Goal: Task Accomplishment & Management: Manage account settings

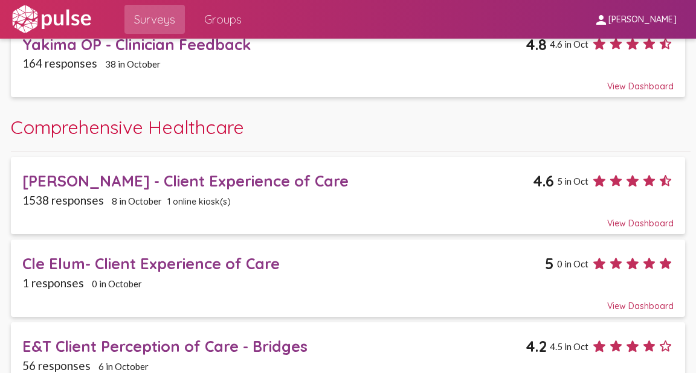
scroll to position [628, 0]
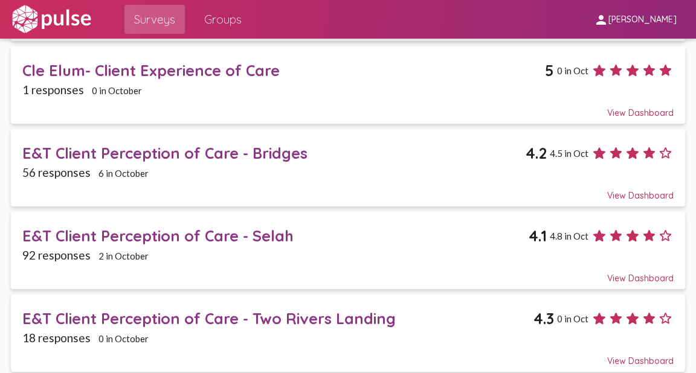
click at [109, 145] on div "E&T Client Perception of Care - Bridges" at bounding box center [273, 153] width 503 height 19
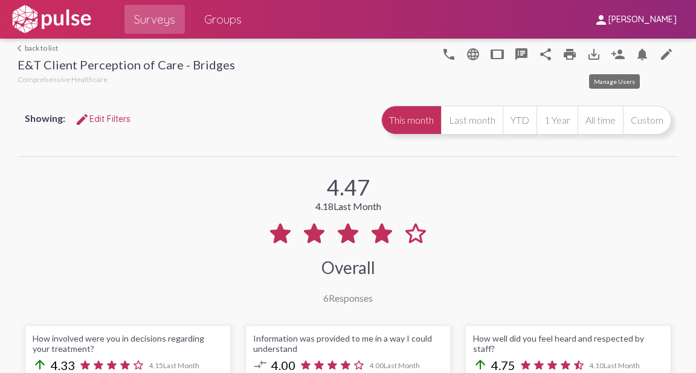
click at [612, 56] on mat-icon "person_add" at bounding box center [618, 54] width 14 height 14
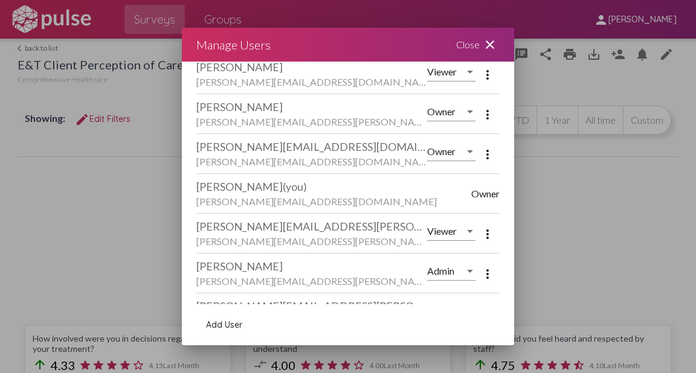
scroll to position [75, 0]
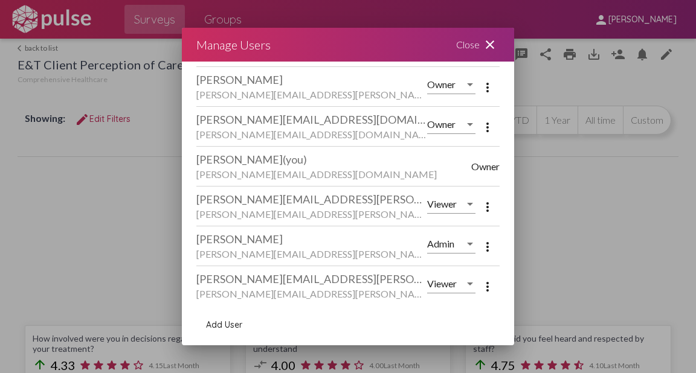
click at [217, 326] on span "Add User" at bounding box center [224, 324] width 36 height 11
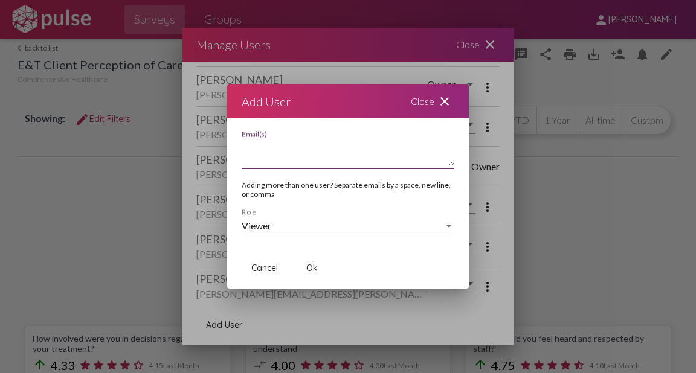
click at [248, 164] on textarea "Email(s)" at bounding box center [348, 153] width 213 height 24
type textarea "[PERSON_NAME][EMAIL_ADDRESS][PERSON_NAME][DOMAIN_NAME]"
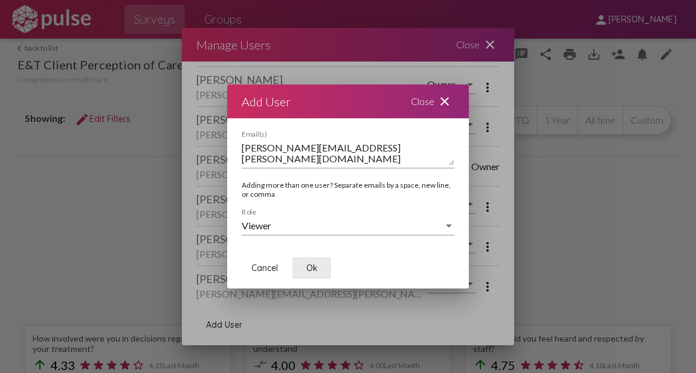
click at [312, 266] on span "Ok" at bounding box center [311, 268] width 11 height 11
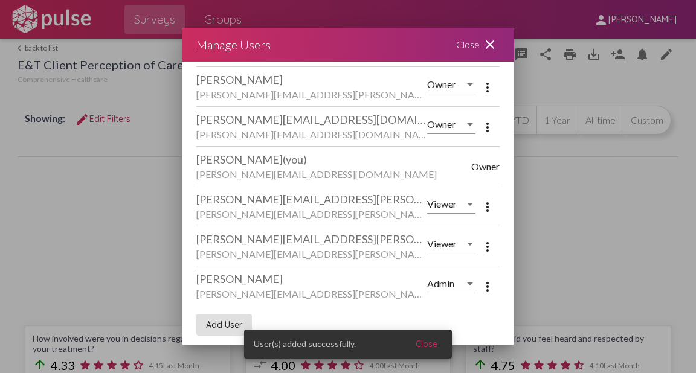
click at [489, 46] on mat-icon "close" at bounding box center [490, 44] width 14 height 14
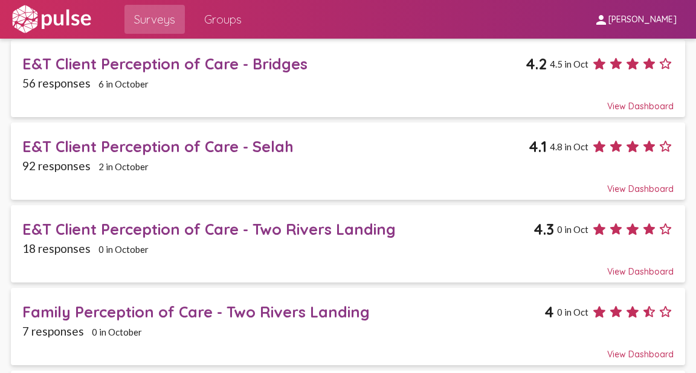
scroll to position [628, 0]
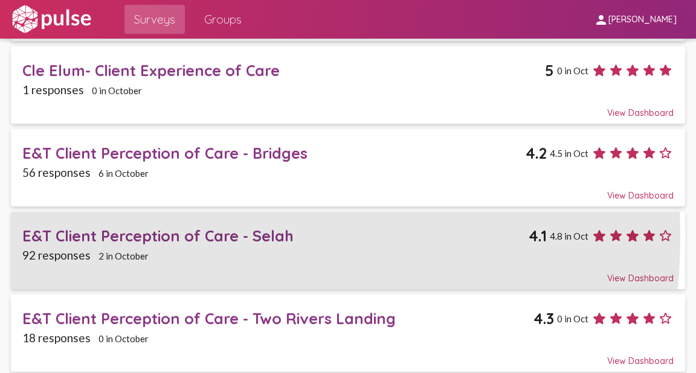
click at [128, 231] on div "E&T Client Perception of Care - Selah" at bounding box center [275, 235] width 506 height 19
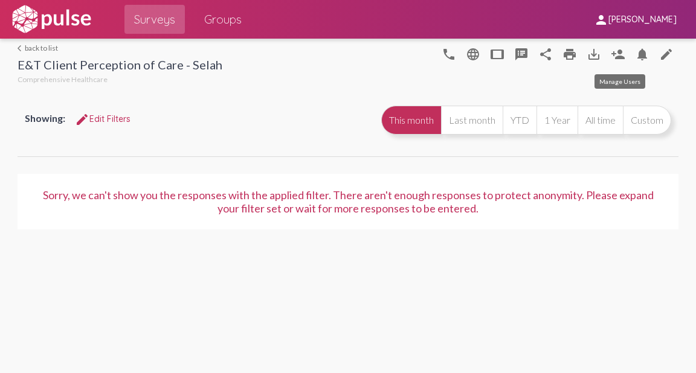
click at [619, 51] on mat-icon "person_add" at bounding box center [618, 54] width 14 height 14
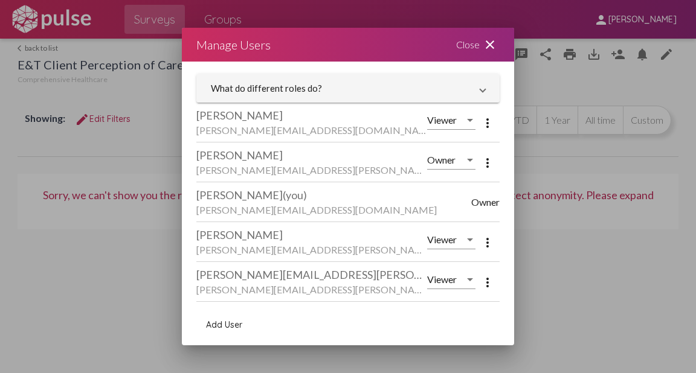
click at [226, 324] on span "Add User" at bounding box center [224, 324] width 36 height 11
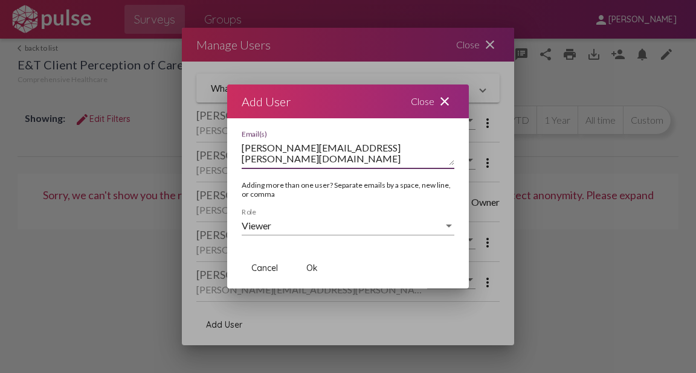
type textarea "[PERSON_NAME][EMAIL_ADDRESS][PERSON_NAME][DOMAIN_NAME]"
click at [315, 268] on span "Ok" at bounding box center [311, 268] width 11 height 11
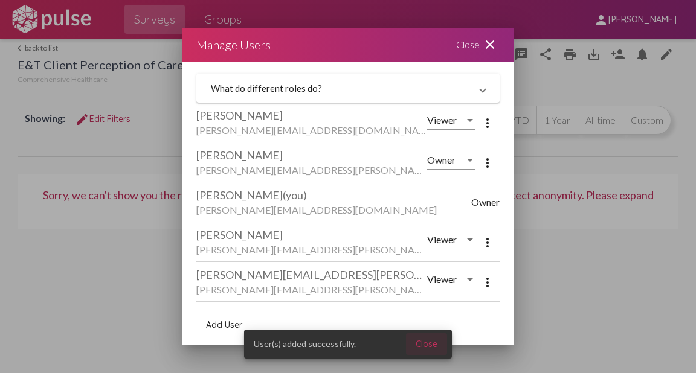
click at [425, 344] on span "Close" at bounding box center [426, 344] width 22 height 11
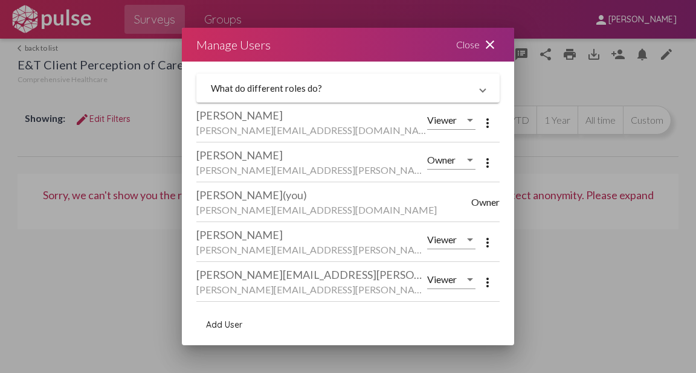
click at [490, 45] on mat-icon "close" at bounding box center [490, 44] width 14 height 14
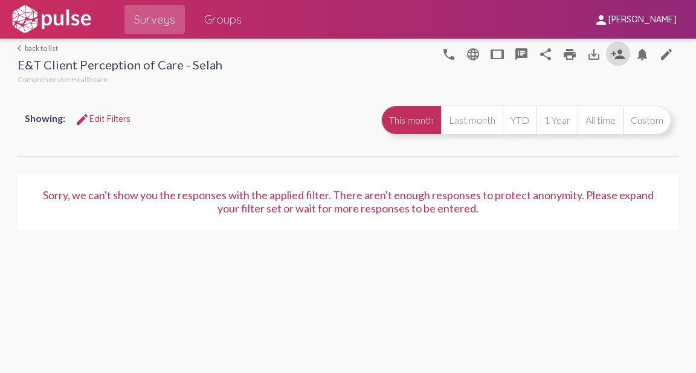
click at [30, 48] on link "arrow_back_ios back to list" at bounding box center [120, 47] width 205 height 9
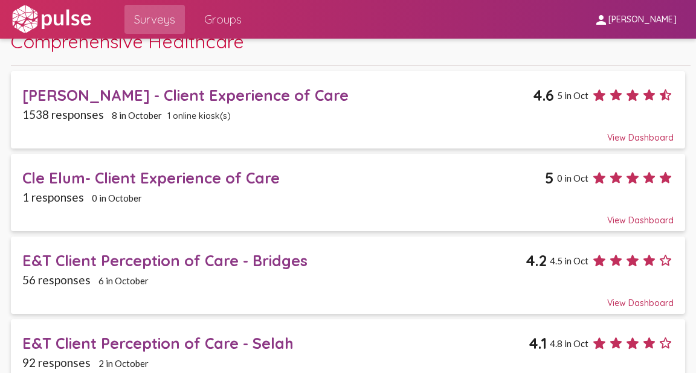
scroll to position [628, 0]
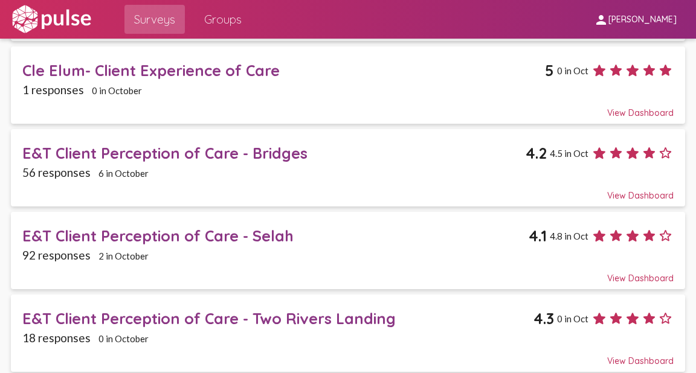
click at [103, 312] on div "E&T Client Perception of Care - Two Rivers Landing" at bounding box center [277, 318] width 511 height 19
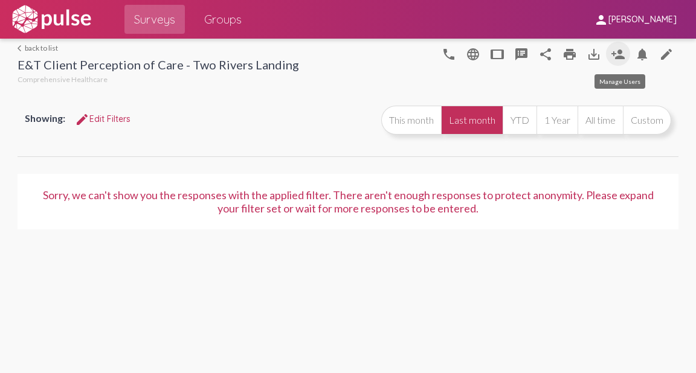
click at [621, 56] on mat-icon "person_add" at bounding box center [618, 54] width 14 height 14
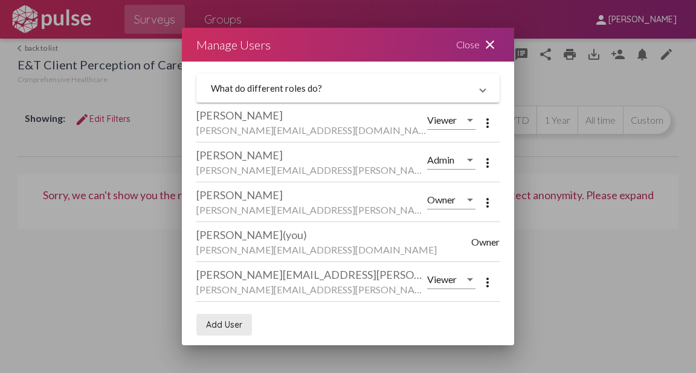
click at [220, 322] on span "Add User" at bounding box center [224, 324] width 36 height 11
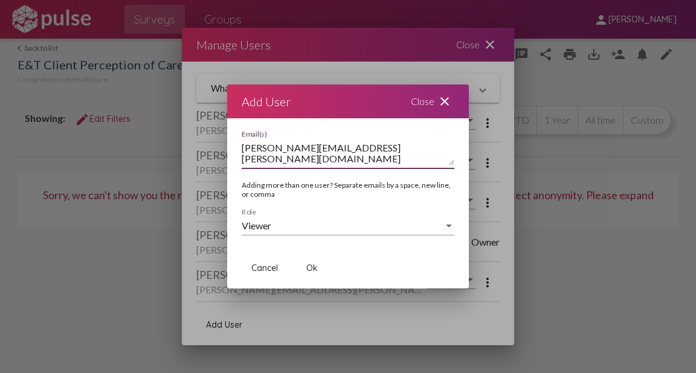
type textarea "[PERSON_NAME][EMAIL_ADDRESS][PERSON_NAME][DOMAIN_NAME]"
click at [310, 267] on span "Ok" at bounding box center [311, 268] width 11 height 11
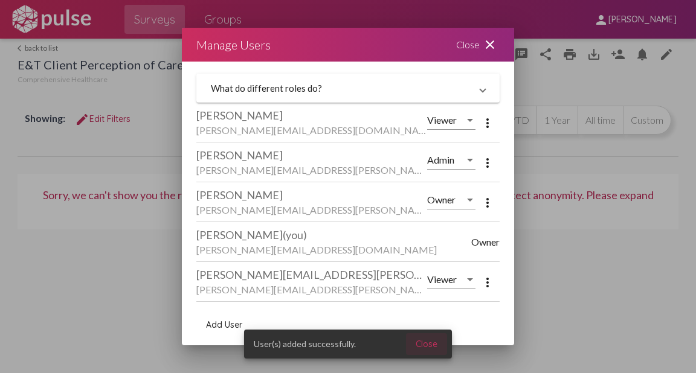
drag, startPoint x: 422, startPoint y: 345, endPoint x: 432, endPoint y: 316, distance: 30.8
click at [425, 342] on span "Close" at bounding box center [426, 344] width 22 height 11
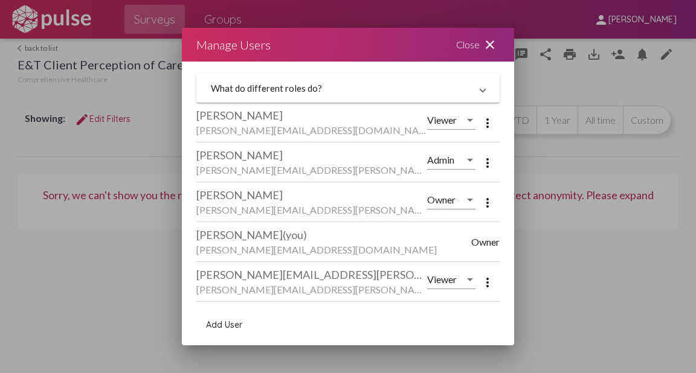
click at [494, 44] on mat-icon "close" at bounding box center [490, 44] width 14 height 14
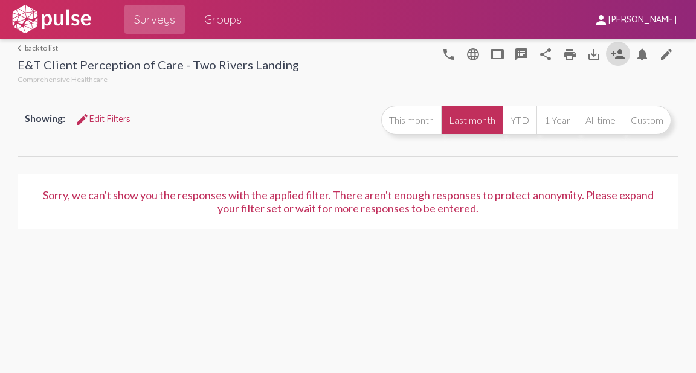
click at [34, 46] on link "arrow_back_ios back to list" at bounding box center [158, 47] width 281 height 9
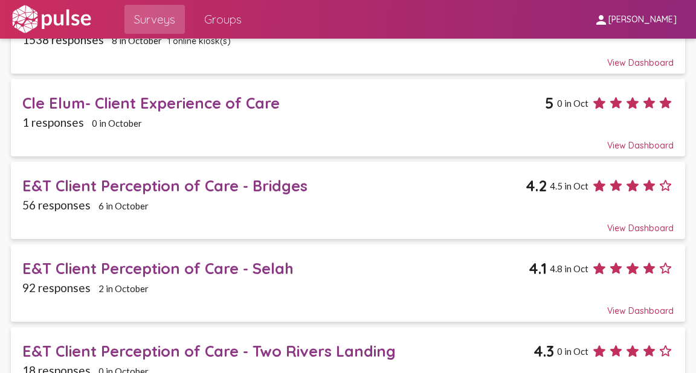
scroll to position [725, 0]
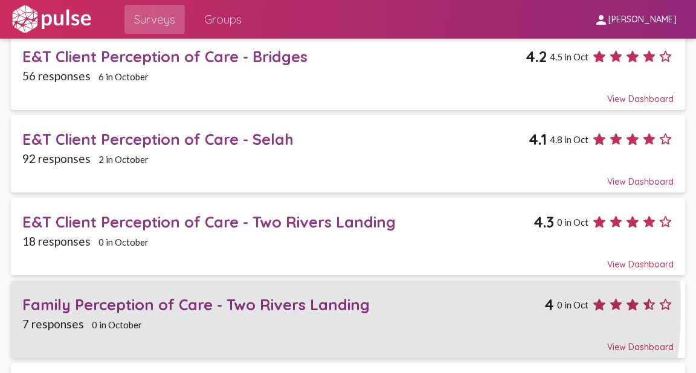
click at [202, 297] on div "Family Perception of Care - Two Rivers Landing" at bounding box center [283, 304] width 522 height 19
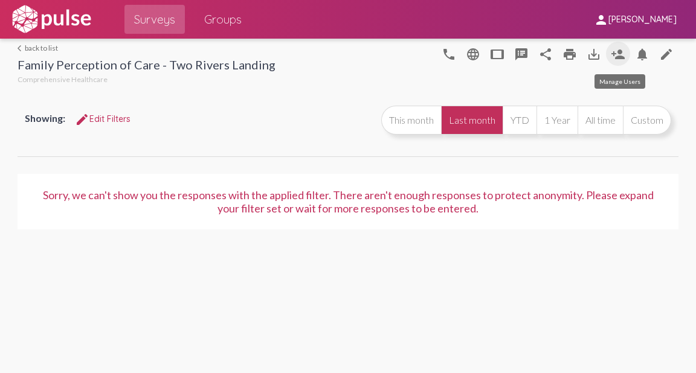
click at [620, 54] on mat-icon "person_add" at bounding box center [618, 54] width 14 height 14
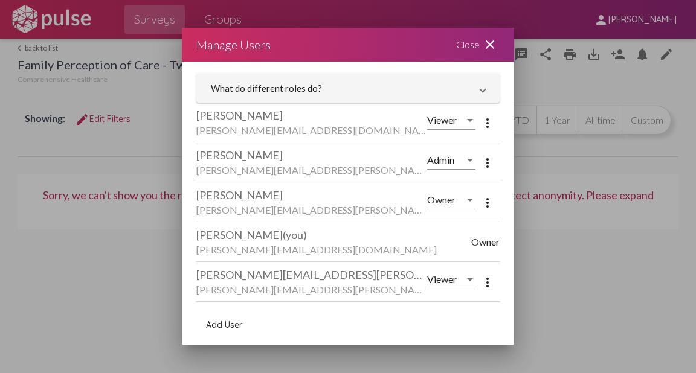
click at [219, 322] on span "Add User" at bounding box center [224, 324] width 36 height 11
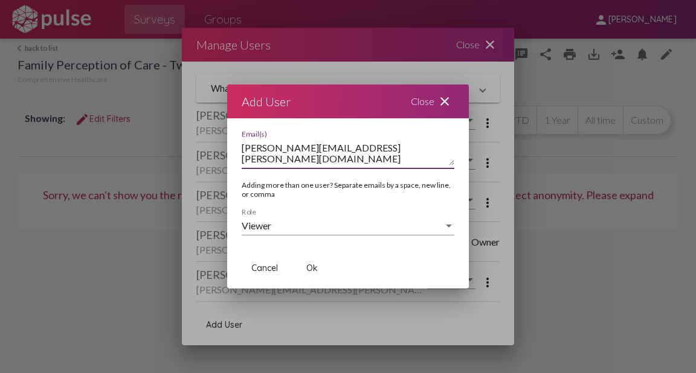
type textarea "[PERSON_NAME][EMAIL_ADDRESS][PERSON_NAME][DOMAIN_NAME]"
click at [312, 267] on span "Ok" at bounding box center [311, 268] width 11 height 11
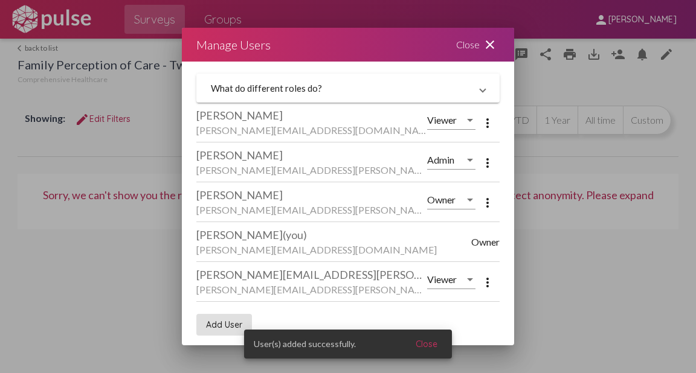
click at [490, 46] on mat-icon "close" at bounding box center [490, 44] width 14 height 14
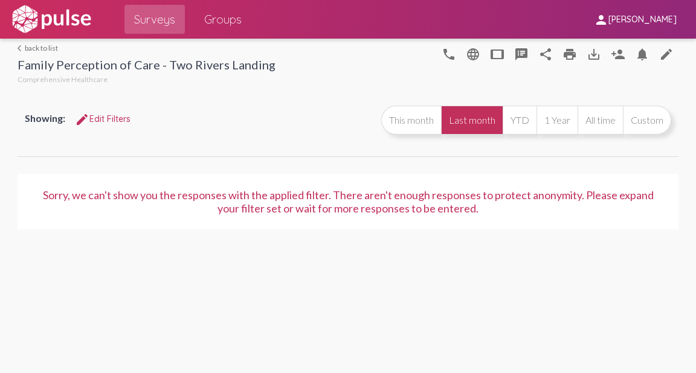
click at [37, 46] on link "arrow_back_ios back to list" at bounding box center [147, 47] width 258 height 9
